Goal: Browse casually: Explore the website without a specific task or goal

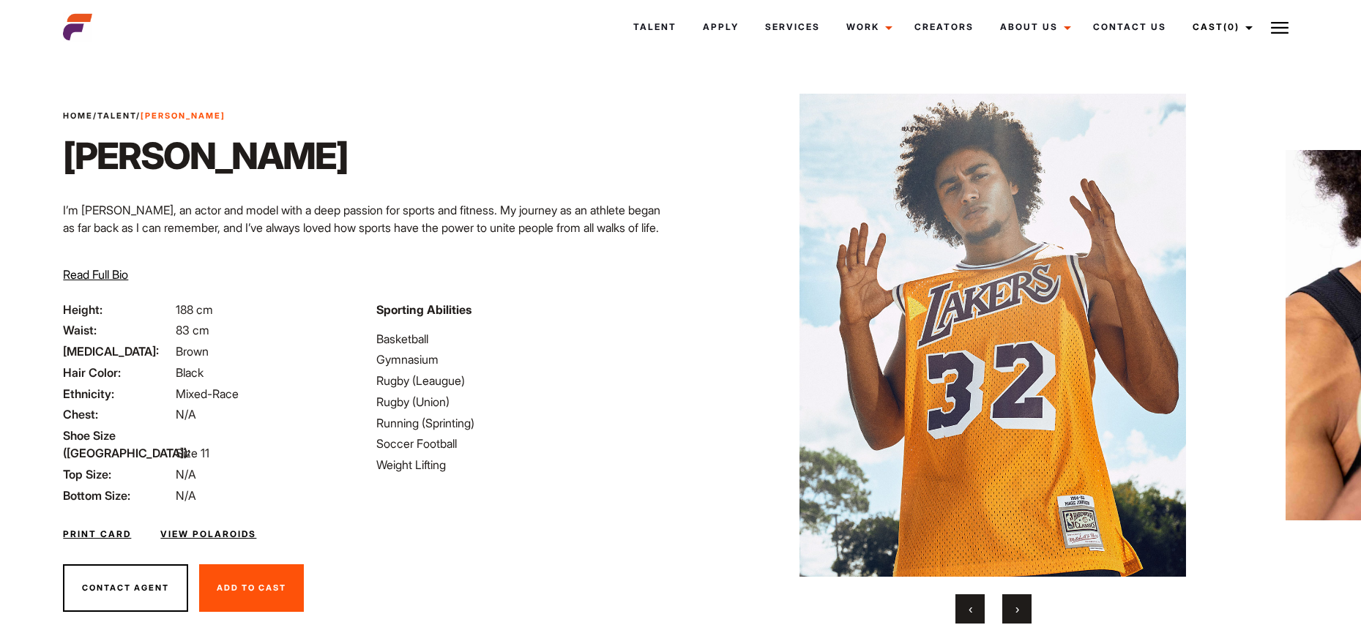
scroll to position [43, 0]
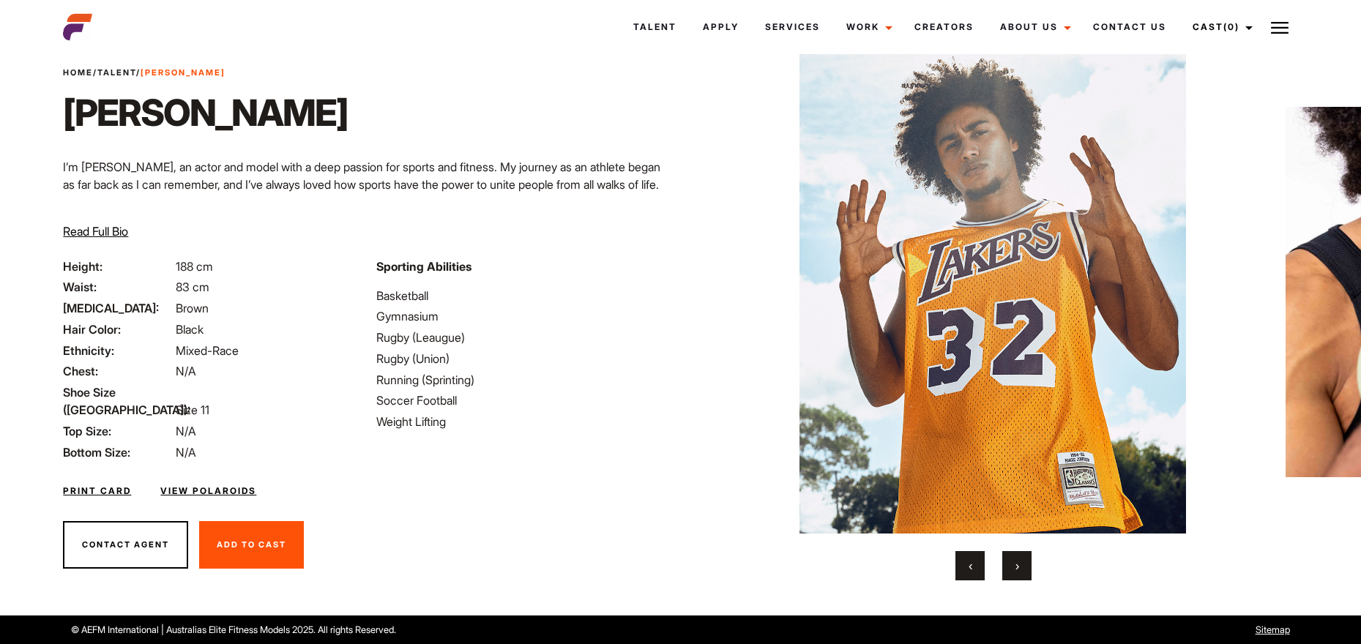
click at [1021, 567] on button "›" at bounding box center [1016, 565] width 29 height 29
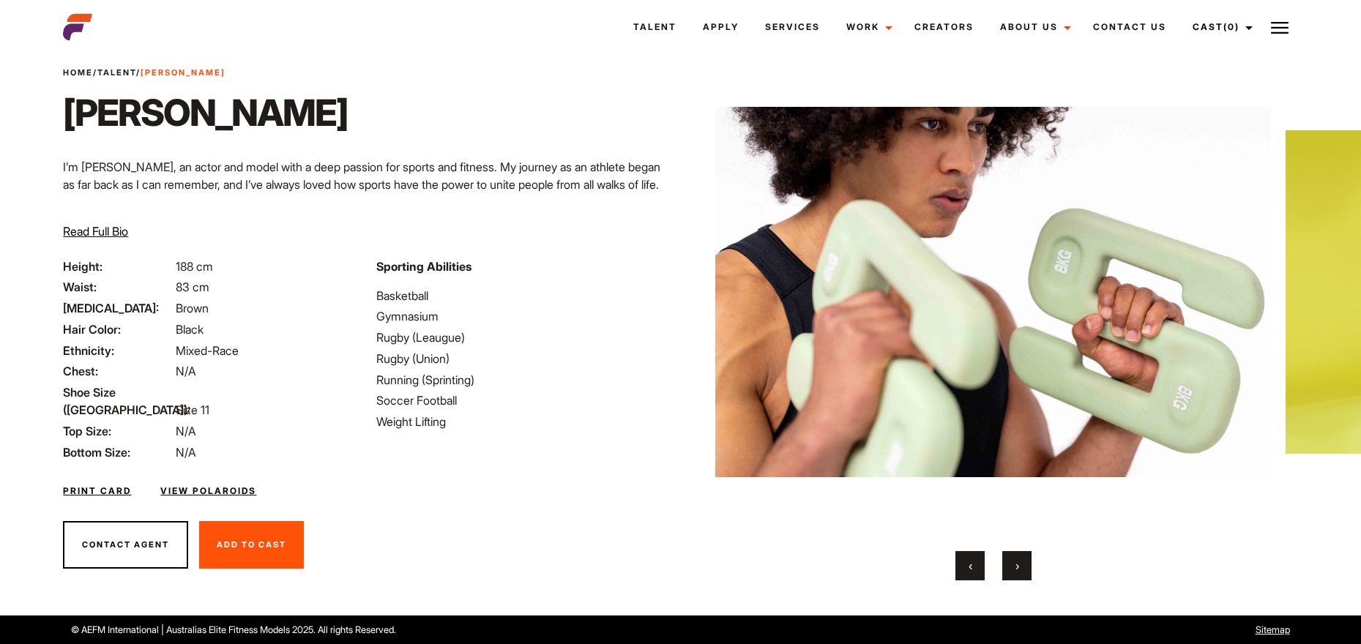
click at [1021, 567] on button "›" at bounding box center [1016, 565] width 29 height 29
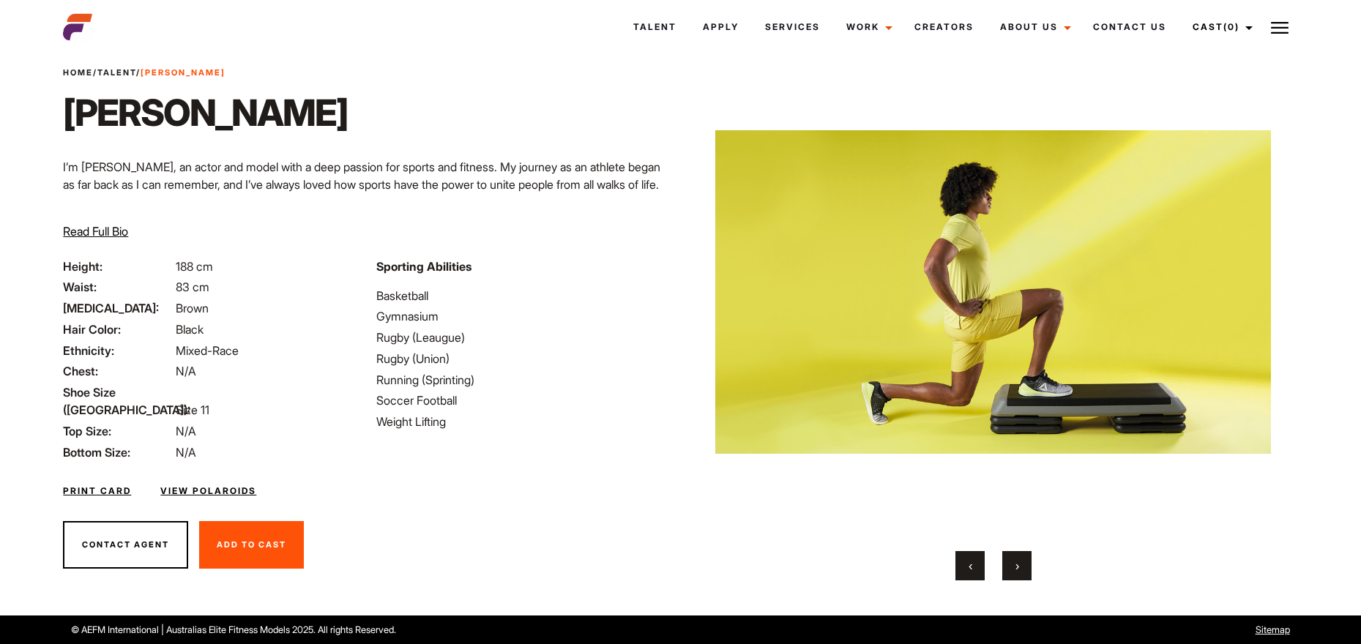
click at [1021, 567] on button "›" at bounding box center [1016, 565] width 29 height 29
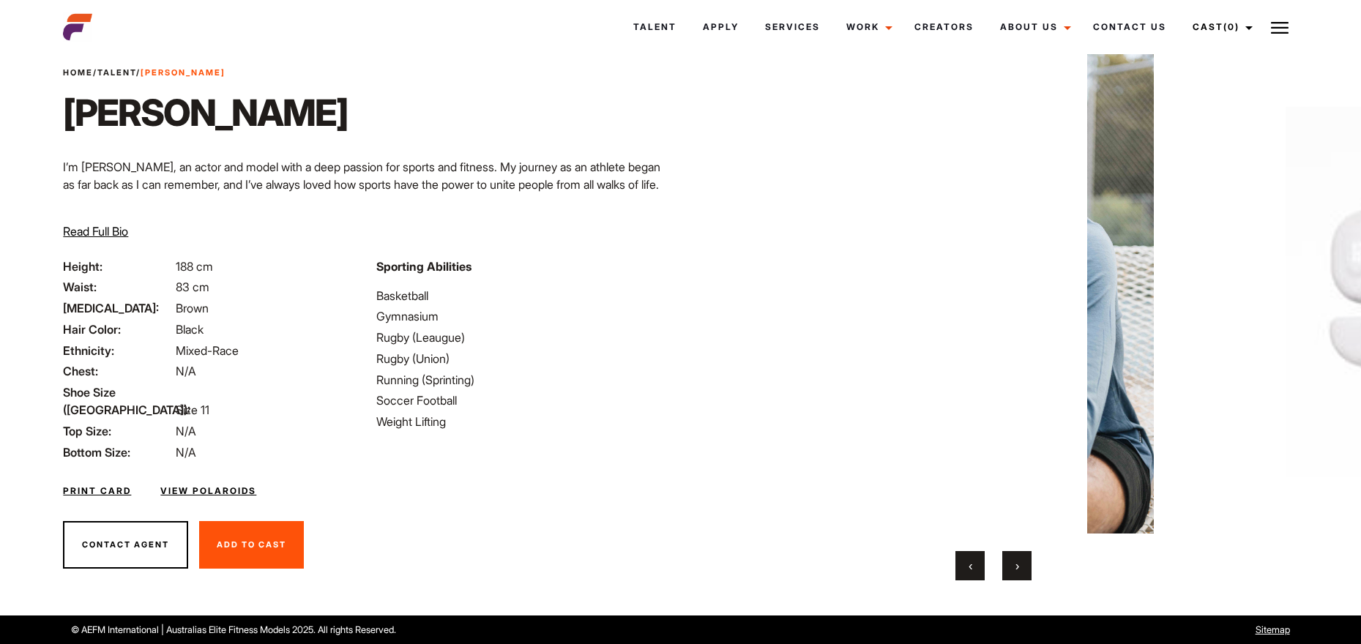
click at [1021, 567] on button "›" at bounding box center [1016, 565] width 29 height 29
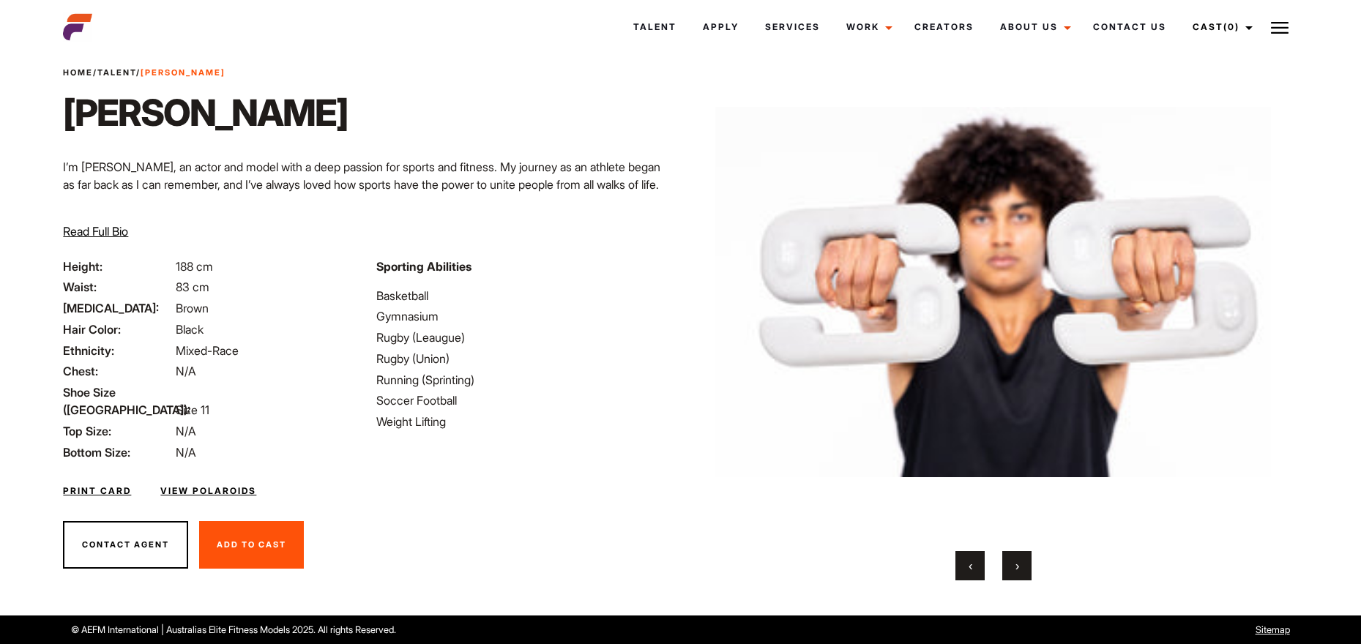
click at [1021, 567] on button "›" at bounding box center [1016, 565] width 29 height 29
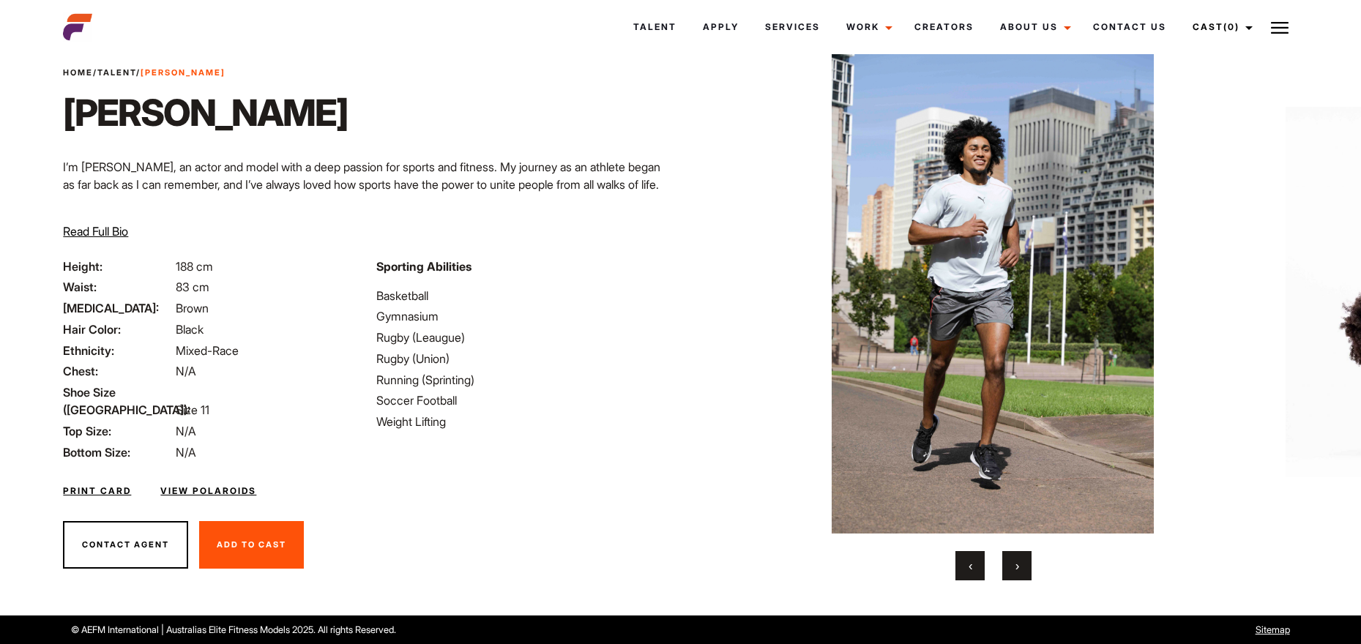
click at [1021, 567] on button "›" at bounding box center [1016, 565] width 29 height 29
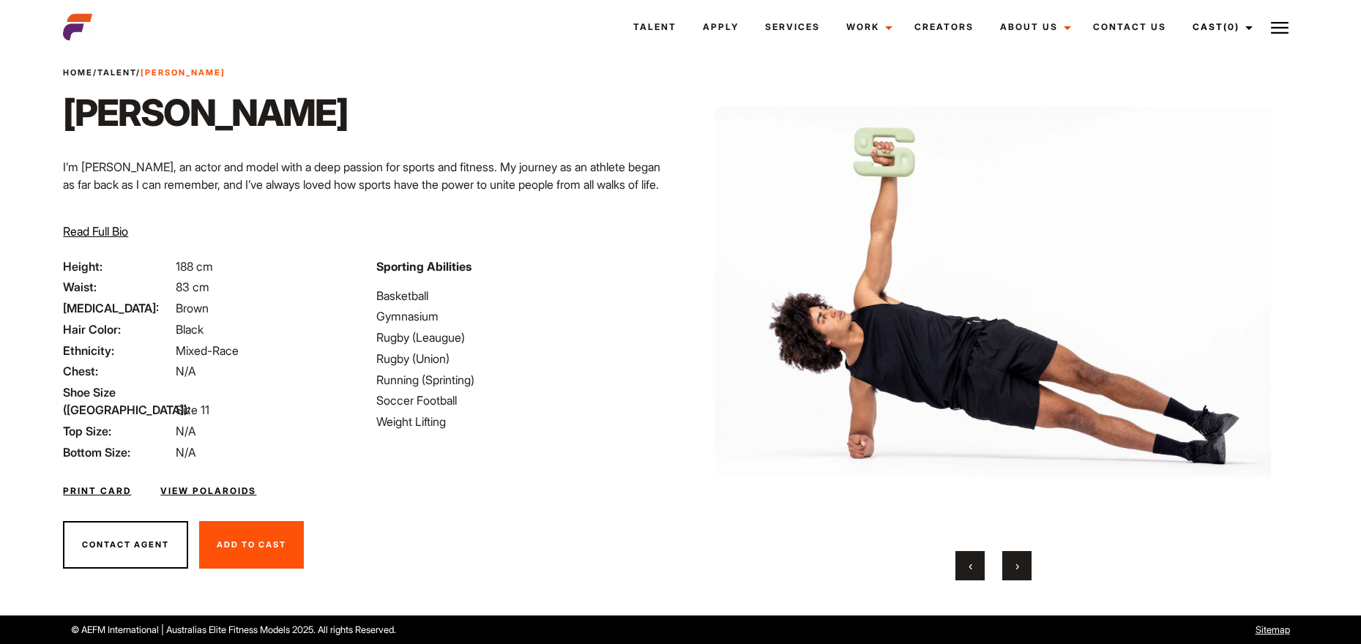
click at [1021, 567] on button "›" at bounding box center [1016, 565] width 29 height 29
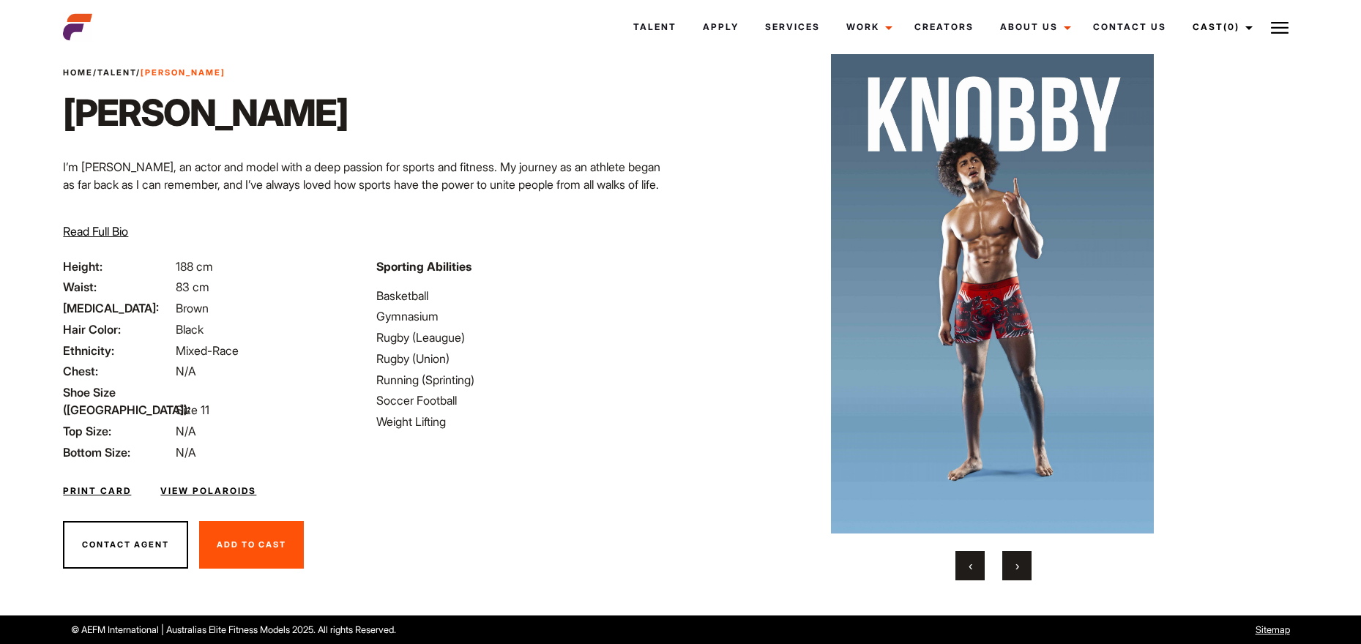
click at [1021, 567] on button "›" at bounding box center [1016, 565] width 29 height 29
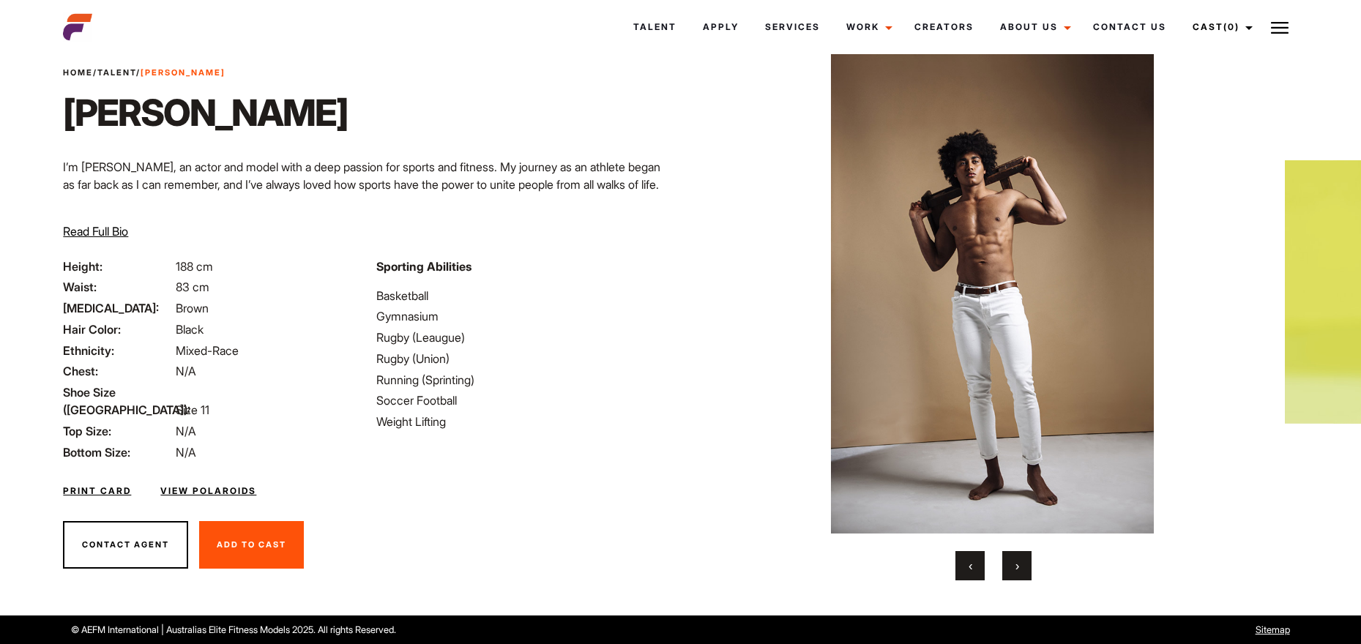
click at [1021, 567] on button "›" at bounding box center [1016, 565] width 29 height 29
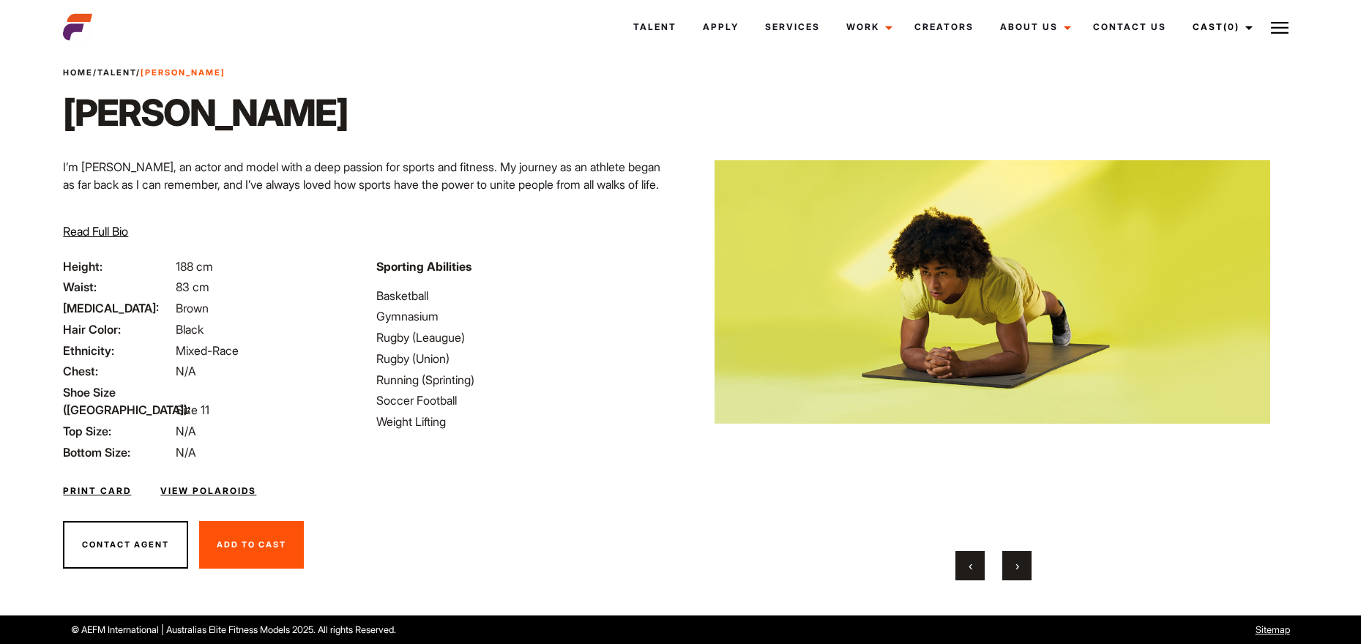
click at [1021, 567] on button "›" at bounding box center [1016, 565] width 29 height 29
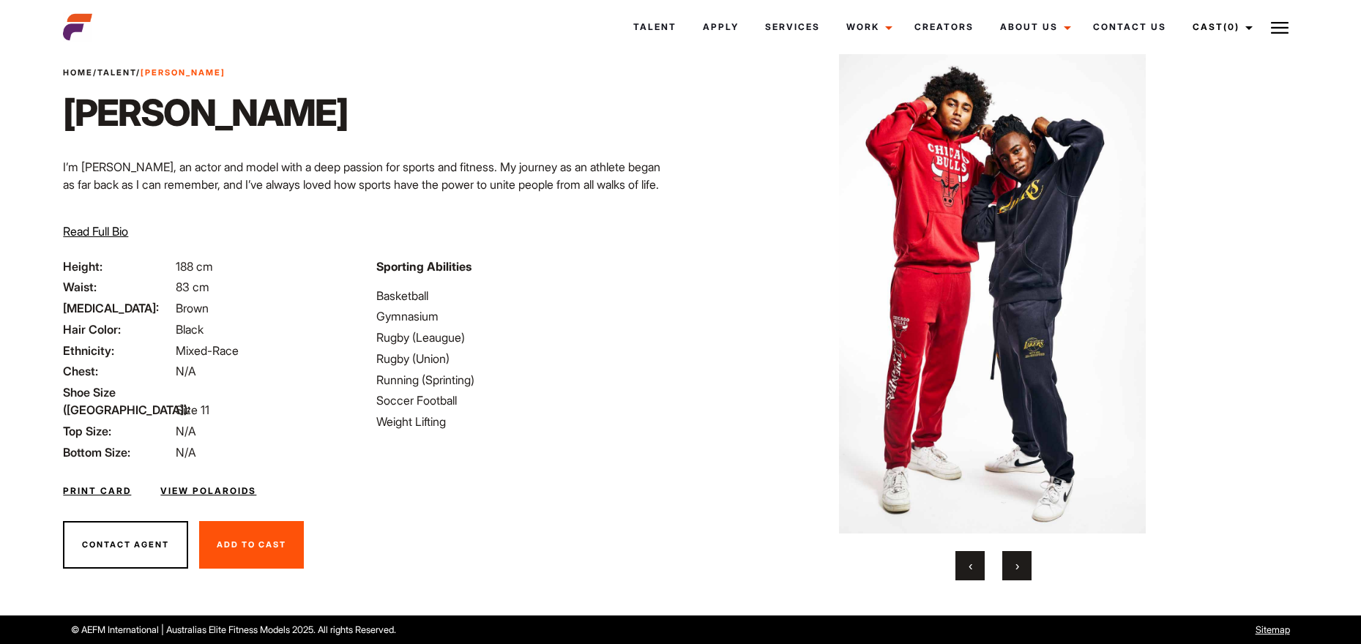
click at [1021, 567] on button "›" at bounding box center [1016, 565] width 29 height 29
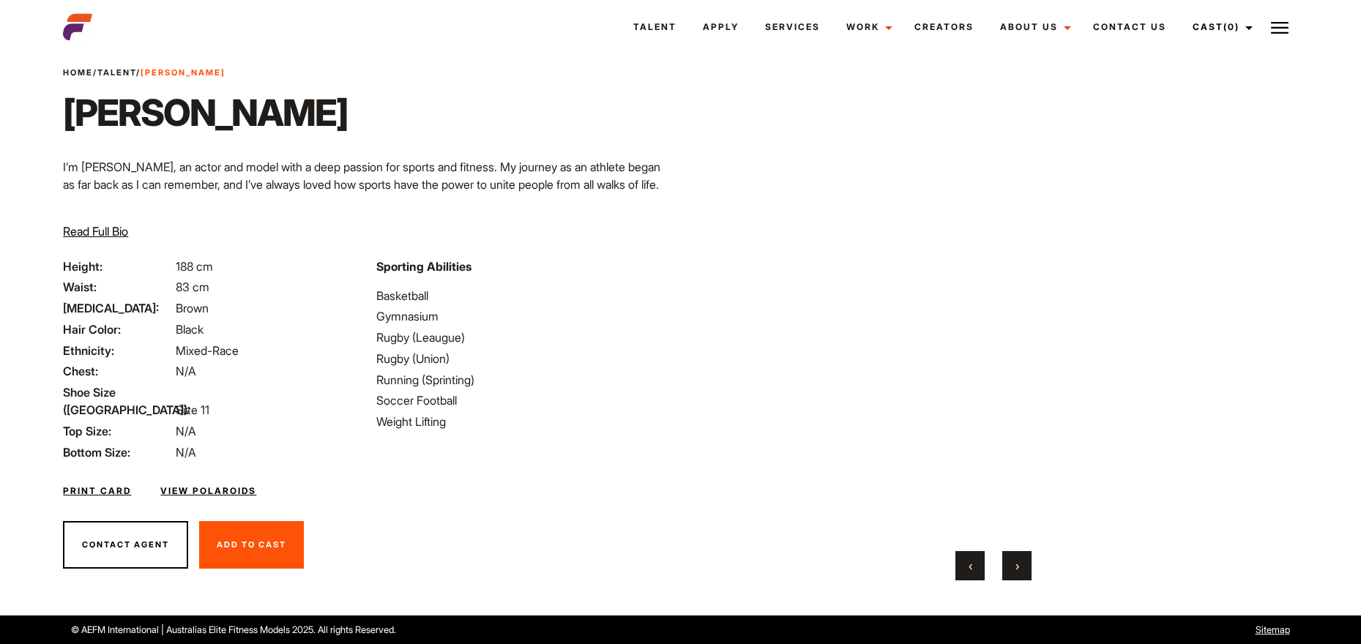
scroll to position [0, 0]
